Goal: Check status

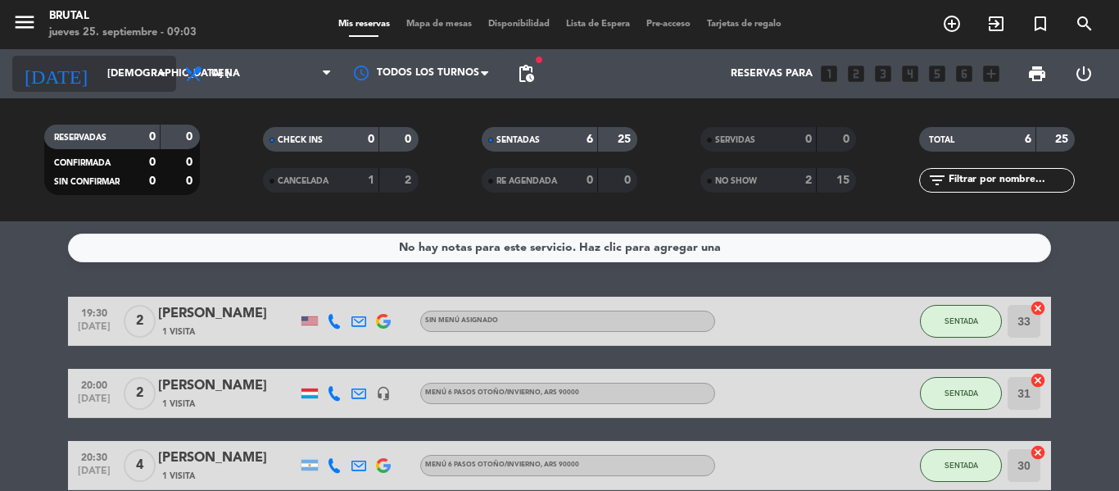
click at [99, 85] on input "[DEMOGRAPHIC_DATA] [DATE]" at bounding box center [168, 74] width 138 height 28
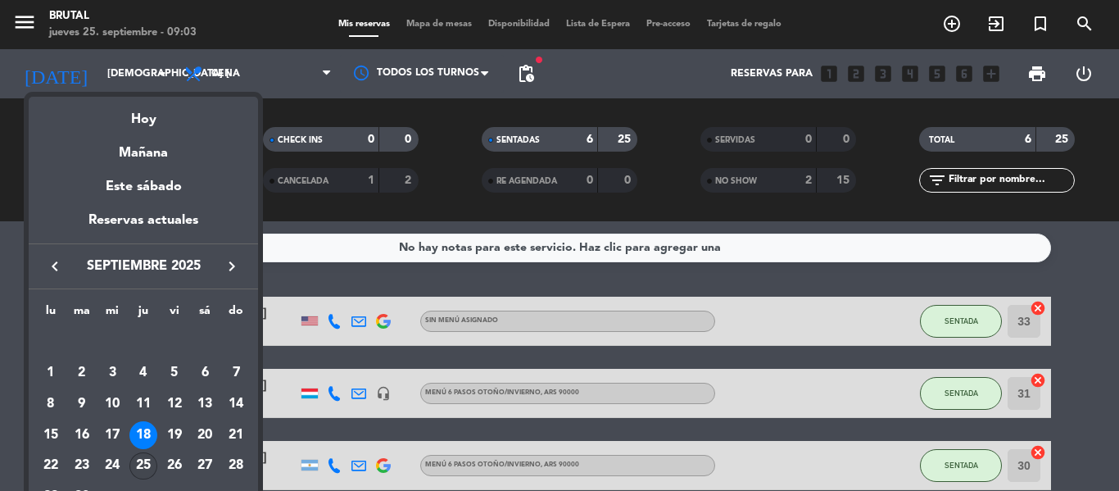
click at [143, 455] on div "25" at bounding box center [143, 466] width 28 height 28
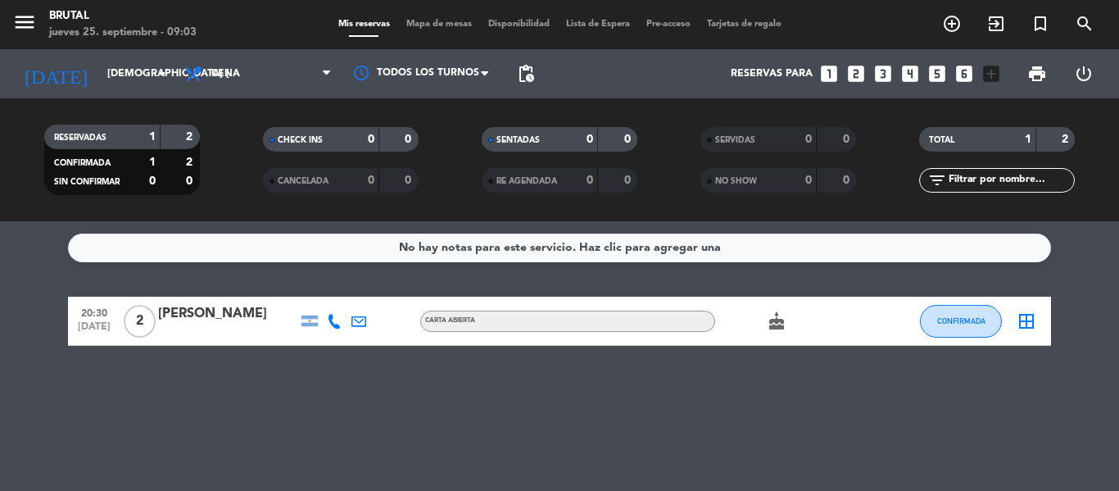
click at [0, 320] on bookings-row "20:30 [DATE] 2 [PERSON_NAME] Carta Abierta cake CONFIRMADA border_all" at bounding box center [559, 321] width 1119 height 49
click at [99, 73] on input "[DEMOGRAPHIC_DATA] [DATE]" at bounding box center [168, 74] width 138 height 28
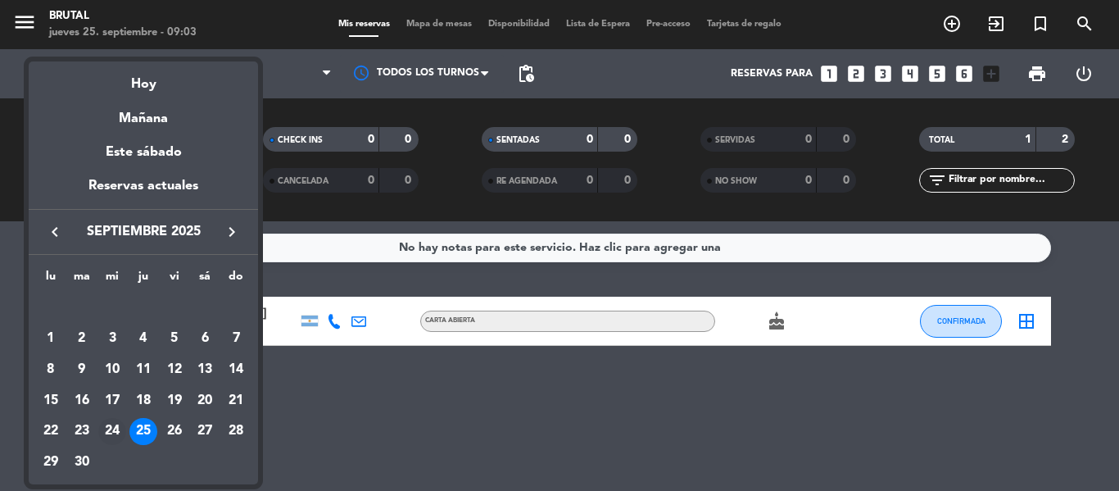
click at [114, 420] on div "24" at bounding box center [112, 432] width 28 height 28
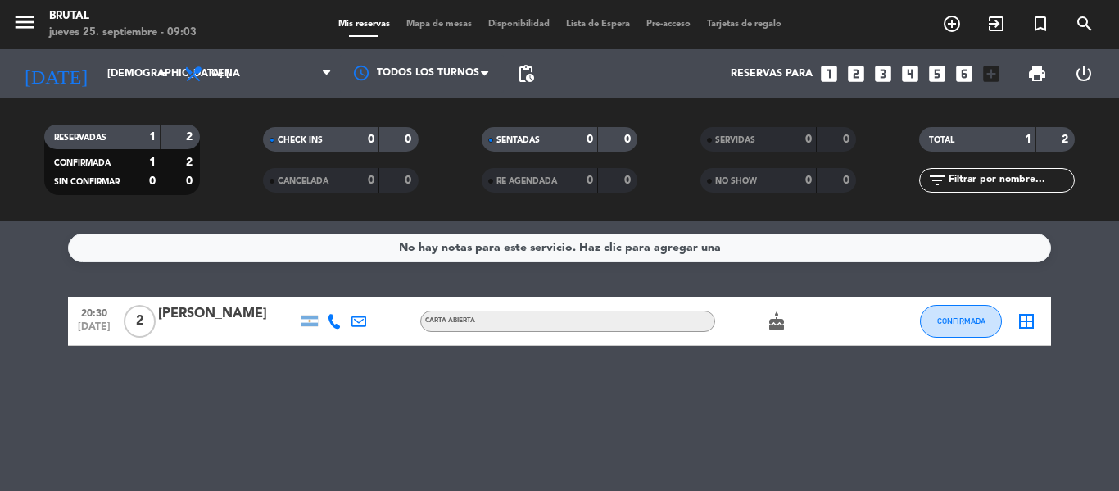
type input "mié. [DATE]"
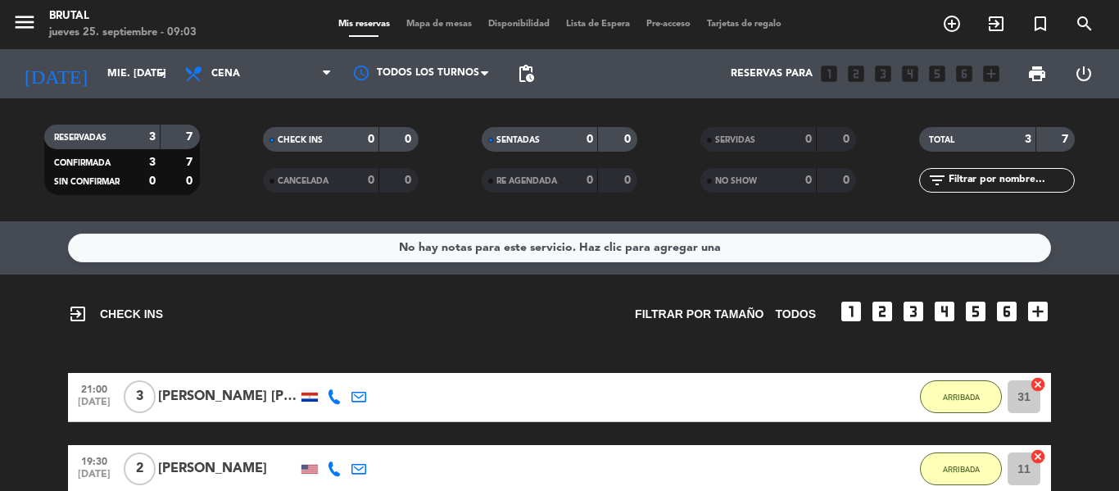
drag, startPoint x: 0, startPoint y: 301, endPoint x: 0, endPoint y: 291, distance: 9.8
click at [0, 291] on div "exit_to_app CHECK INS Filtrar por tamaño TODOS looks_one looks_two looks_3 look…" at bounding box center [559, 427] width 1119 height 306
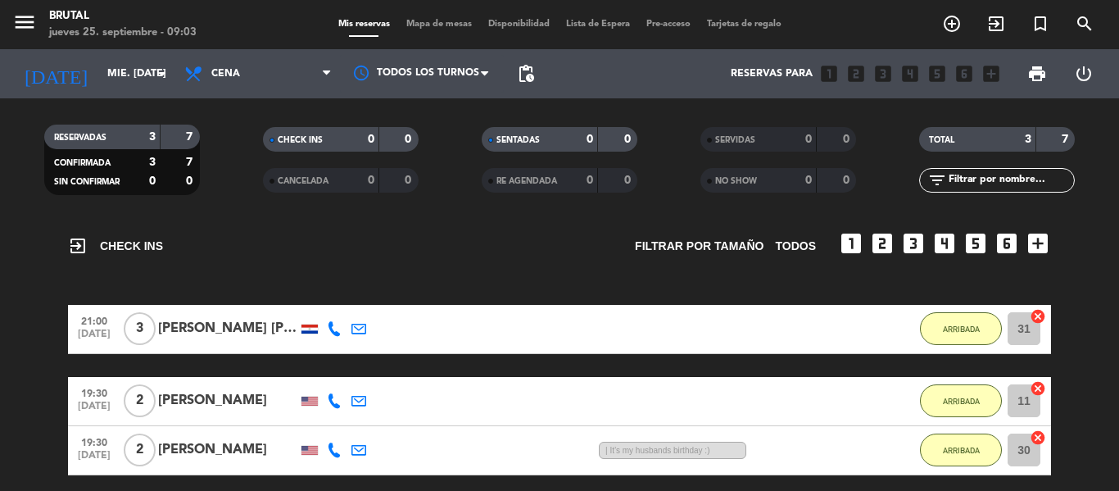
scroll to position [66, 0]
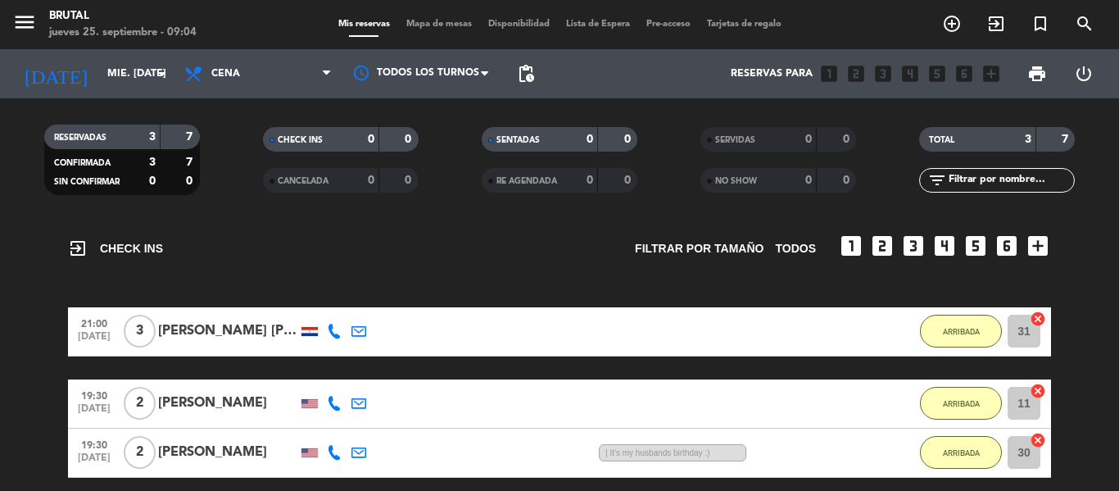
click at [4, 391] on bookings-row "21:00 [DATE] 3 [PERSON_NAME] [PERSON_NAME] 11:07 H / 41 MIN sms ARRIBADA 31 can…" at bounding box center [559, 392] width 1119 height 170
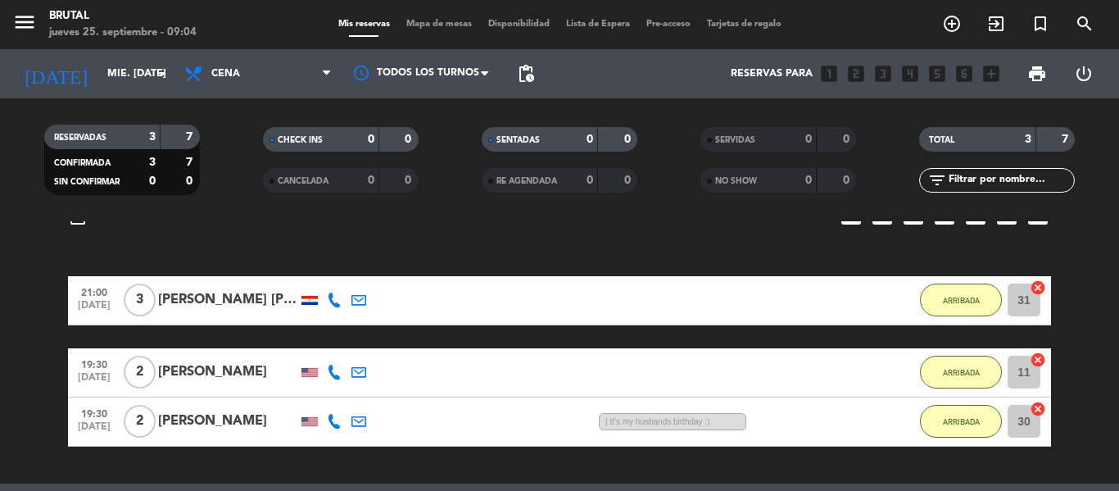
scroll to position [98, 0]
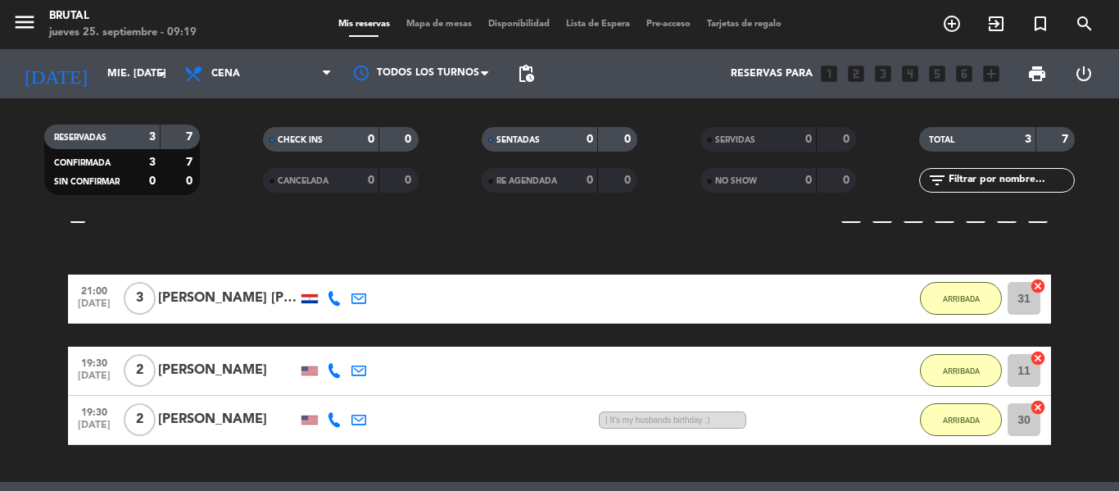
click at [6, 386] on bookings-row "21:00 [DATE] 3 [PERSON_NAME] [PERSON_NAME] 11:22 H / 41 MIN sms ARRIBADA 31 can…" at bounding box center [559, 359] width 1119 height 170
click at [0, 370] on bookings-row "21:00 [DATE] 3 [PERSON_NAME] [PERSON_NAME] 11:25 H / 41 MIN sms ARRIBADA 31 can…" at bounding box center [559, 359] width 1119 height 170
